Goal: Navigation & Orientation: Understand site structure

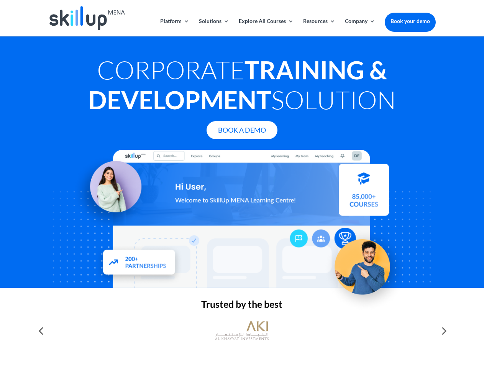
click at [242, 184] on div at bounding box center [241, 219] width 387 height 138
click at [213, 27] on link "Solutions" at bounding box center [214, 27] width 30 height 18
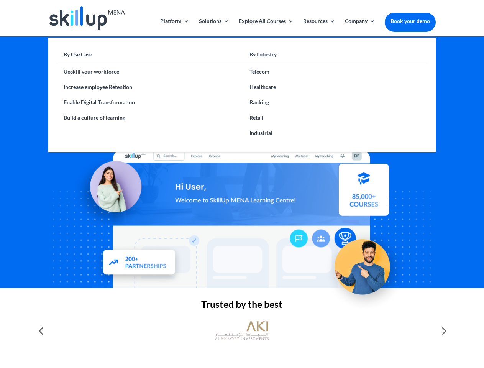
click at [266, 27] on link "Explore All Courses" at bounding box center [266, 27] width 55 height 18
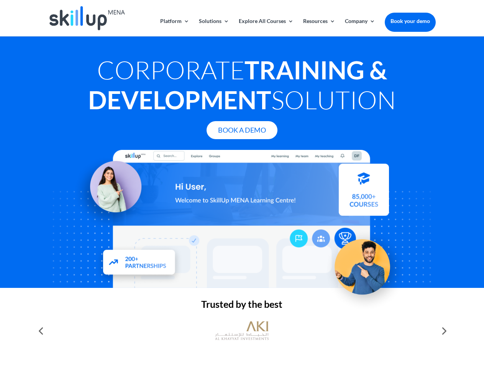
click at [318, 27] on link "Resources" at bounding box center [319, 27] width 32 height 18
click at [360, 27] on link "Company" at bounding box center [360, 27] width 30 height 18
click at [242, 331] on img at bounding box center [242, 330] width 54 height 27
